Goal: Check status: Check status

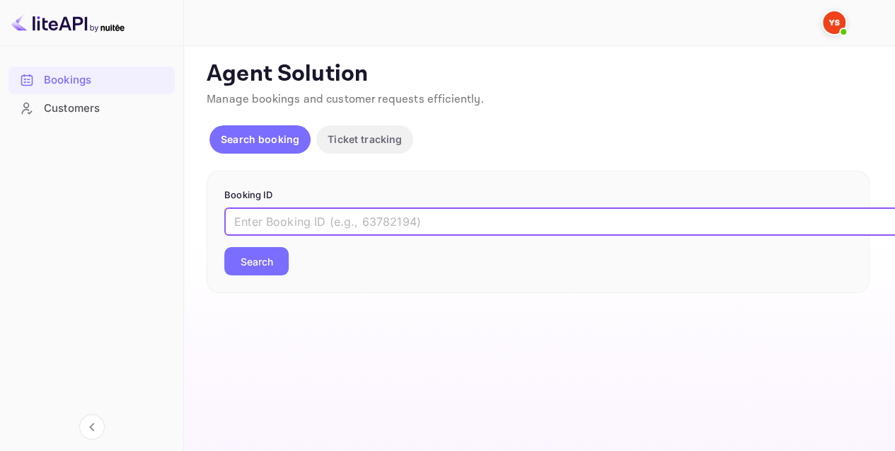
click at [287, 220] on input "text" at bounding box center [578, 221] width 708 height 28
type input "9790331"
click at [274, 250] on button "Search" at bounding box center [256, 261] width 64 height 28
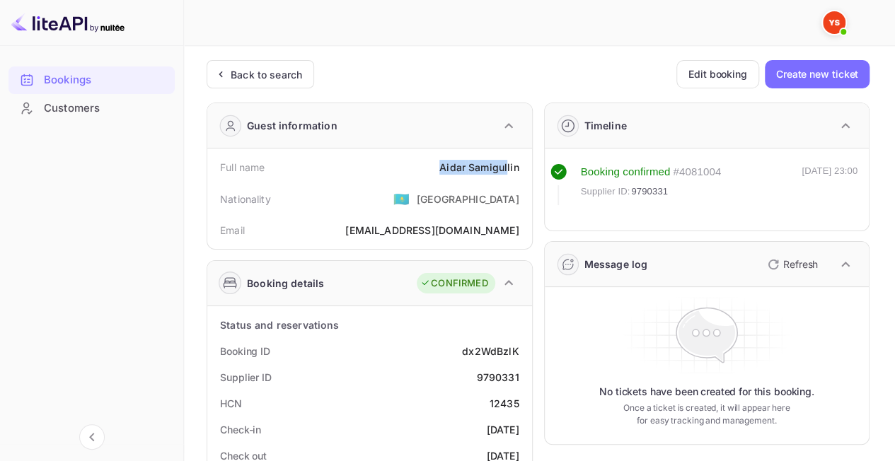
drag, startPoint x: 432, startPoint y: 169, endPoint x: 509, endPoint y: 168, distance: 77.1
click at [509, 168] on div "Full name [PERSON_NAME]" at bounding box center [369, 167] width 313 height 26
click at [350, 169] on div "Full name [PERSON_NAME]" at bounding box center [369, 167] width 313 height 26
drag, startPoint x: 476, startPoint y: 160, endPoint x: 473, endPoint y: 166, distance: 7.3
click at [488, 160] on div "[PERSON_NAME]" at bounding box center [478, 167] width 79 height 15
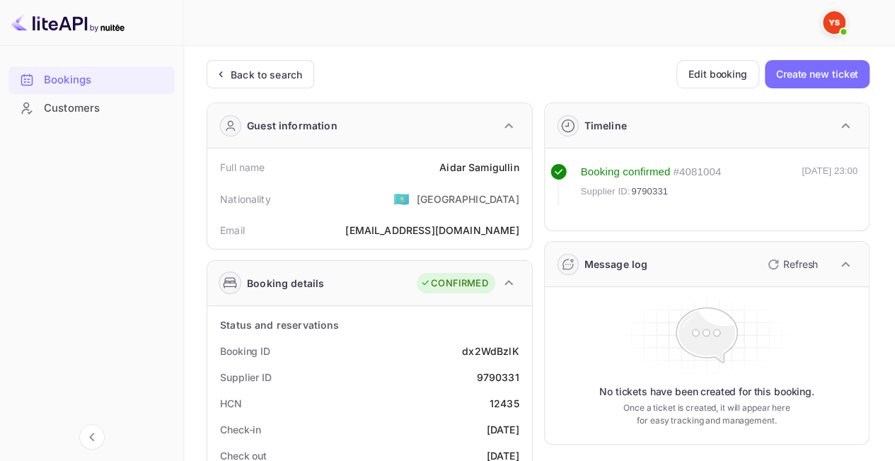
click at [439, 166] on div "Full name [PERSON_NAME]" at bounding box center [369, 167] width 313 height 26
drag, startPoint x: 492, startPoint y: 168, endPoint x: 508, endPoint y: 160, distance: 18.0
click at [522, 168] on div "Full name [PERSON_NAME]" at bounding box center [369, 167] width 313 height 26
copy div "[PERSON_NAME]"
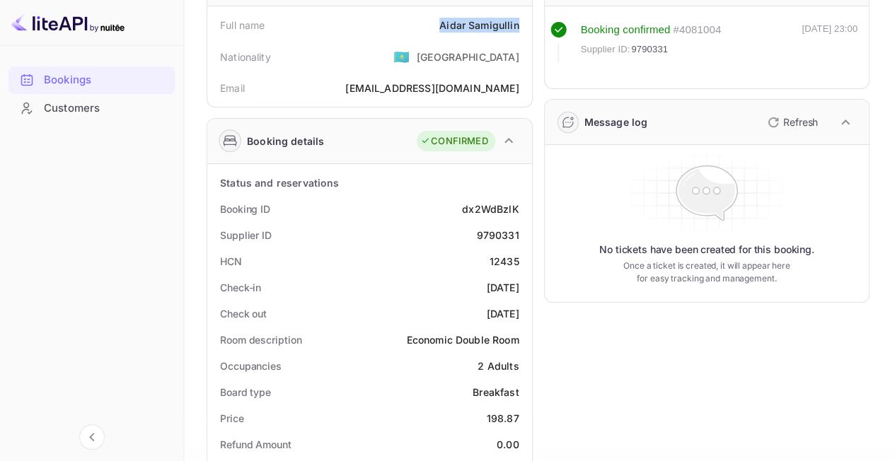
scroll to position [283, 0]
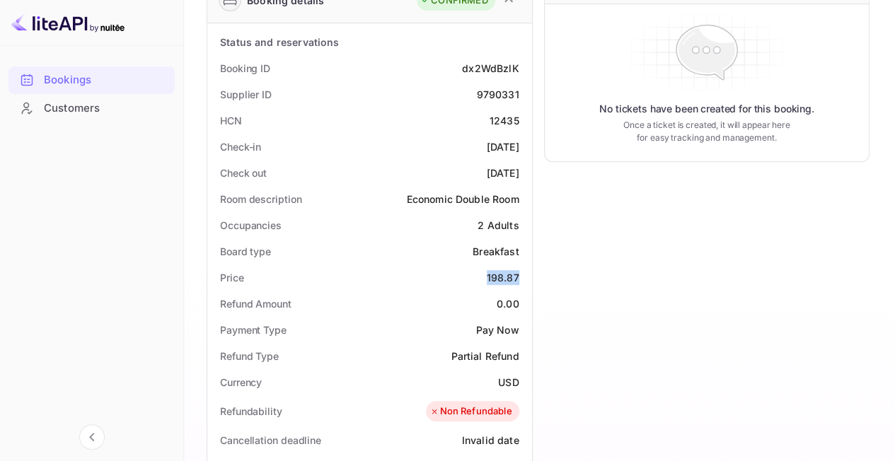
drag, startPoint x: 497, startPoint y: 271, endPoint x: 521, endPoint y: 271, distance: 24.1
click at [521, 271] on div "Price 198.87" at bounding box center [369, 278] width 313 height 26
copy div "198.87"
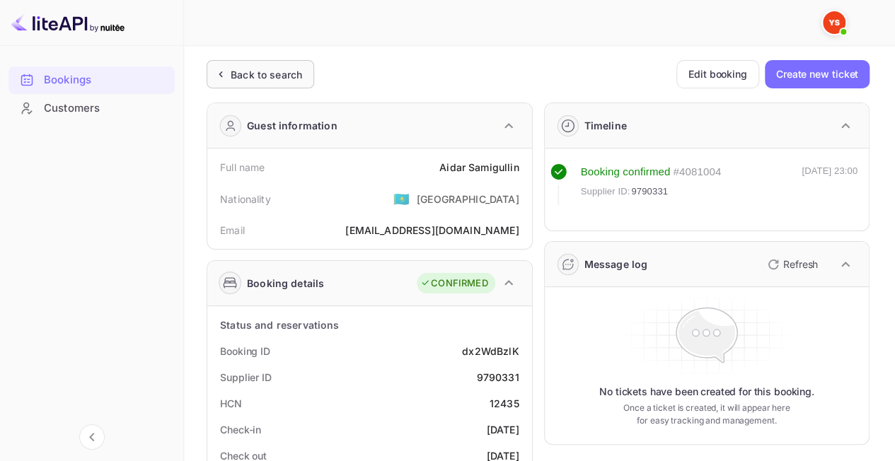
click at [253, 71] on div "Back to search" at bounding box center [266, 74] width 71 height 15
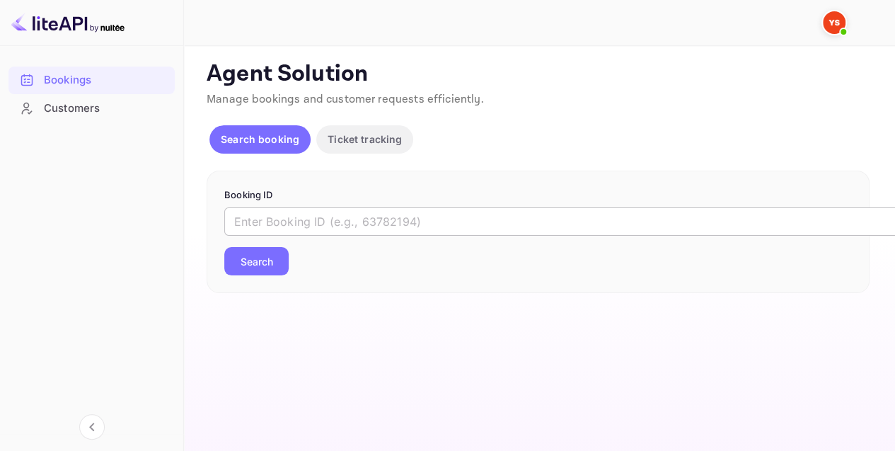
click at [303, 219] on input "text" at bounding box center [578, 221] width 708 height 28
paste input "9762776"
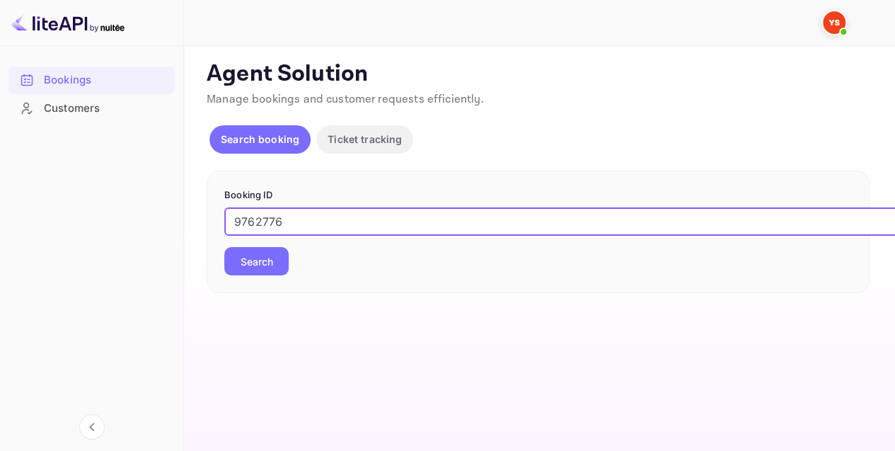
type input "9762776"
click at [261, 270] on button "Search" at bounding box center [256, 261] width 64 height 28
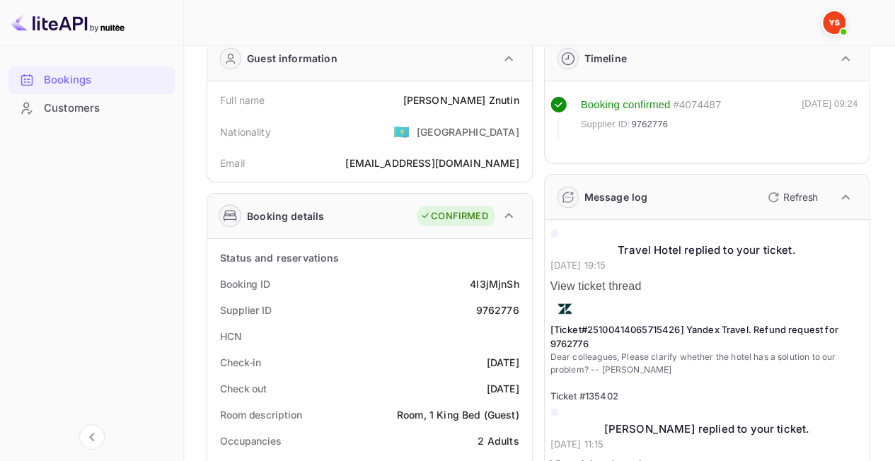
scroll to position [142, 0]
